Goal: Find specific fact

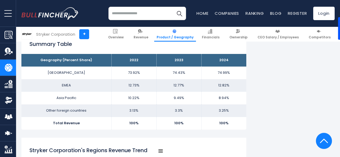
scroll to position [357, 0]
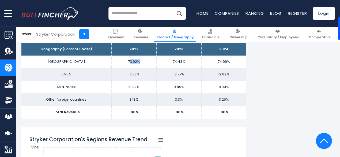
drag, startPoint x: 125, startPoint y: 61, endPoint x: 138, endPoint y: 62, distance: 12.4
click at [138, 62] on td "73.92%" at bounding box center [133, 61] width 45 height 13
click at [138, 61] on td "73.92%" at bounding box center [133, 61] width 45 height 13
drag, startPoint x: 136, startPoint y: 61, endPoint x: 123, endPoint y: 61, distance: 12.9
click at [123, 61] on td "73.92%" at bounding box center [133, 61] width 45 height 13
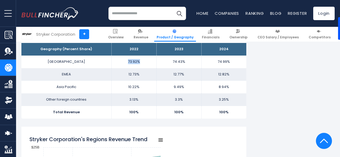
copy td "73.92%"
drag, startPoint x: 169, startPoint y: 61, endPoint x: 186, endPoint y: 62, distance: 16.1
click at [186, 62] on td "74.43%" at bounding box center [178, 61] width 45 height 13
copy td "74.43%"
drag, startPoint x: 215, startPoint y: 61, endPoint x: 228, endPoint y: 62, distance: 13.2
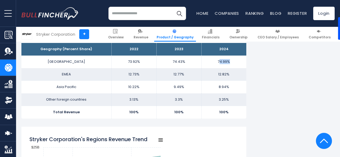
click at [227, 62] on td "74.99%" at bounding box center [223, 61] width 45 height 13
click at [228, 62] on td "74.99%" at bounding box center [223, 61] width 45 height 13
drag, startPoint x: 228, startPoint y: 61, endPoint x: 214, endPoint y: 60, distance: 13.9
click at [214, 60] on td "74.99%" at bounding box center [223, 61] width 45 height 13
copy td "74.99%"
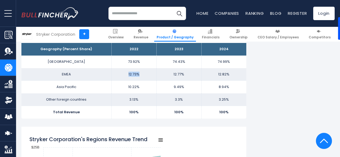
drag, startPoint x: 124, startPoint y: 73, endPoint x: 137, endPoint y: 75, distance: 12.4
click at [137, 75] on td "12.73%" at bounding box center [133, 74] width 45 height 13
copy td "12.73%"
drag, startPoint x: 122, startPoint y: 86, endPoint x: 138, endPoint y: 87, distance: 16.4
click at [138, 87] on td "10.22%" at bounding box center [133, 87] width 45 height 13
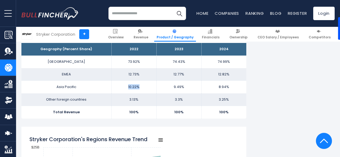
copy td "10.22%"
drag, startPoint x: 124, startPoint y: 99, endPoint x: 137, endPoint y: 100, distance: 12.9
click at [137, 100] on td "3.13%" at bounding box center [133, 99] width 45 height 13
copy td "3.13%"
drag, startPoint x: 168, startPoint y: 73, endPoint x: 190, endPoint y: 76, distance: 21.9
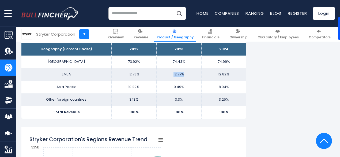
click at [190, 76] on td "12.77%" at bounding box center [178, 74] width 45 height 13
copy td "12.77%"
drag, startPoint x: 169, startPoint y: 87, endPoint x: 183, endPoint y: 87, distance: 14.5
click at [183, 87] on td "9.49%" at bounding box center [178, 87] width 45 height 13
copy td "9.49%"
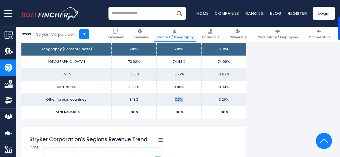
drag, startPoint x: 179, startPoint y: 100, endPoint x: 185, endPoint y: 100, distance: 6.2
click at [185, 100] on td "3.3%" at bounding box center [178, 99] width 45 height 13
copy td "3.3%"
drag, startPoint x: 221, startPoint y: 74, endPoint x: 226, endPoint y: 74, distance: 5.2
click at [226, 74] on td "12.82%" at bounding box center [223, 74] width 45 height 13
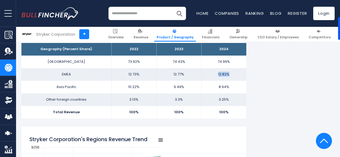
copy td "12.82%"
drag, startPoint x: 214, startPoint y: 86, endPoint x: 231, endPoint y: 89, distance: 17.3
click at [231, 89] on td "8.94%" at bounding box center [223, 87] width 45 height 13
click at [210, 99] on td "3.25%" at bounding box center [223, 99] width 45 height 13
drag, startPoint x: 212, startPoint y: 99, endPoint x: 231, endPoint y: 100, distance: 19.1
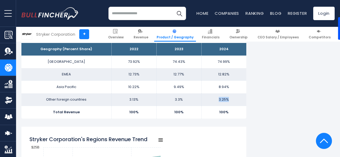
click at [231, 100] on td "3.25%" at bounding box center [223, 99] width 45 height 13
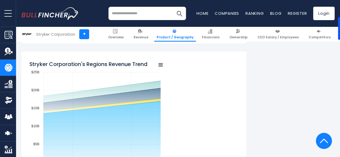
scroll to position [438, 0]
